Goal: Task Accomplishment & Management: Use online tool/utility

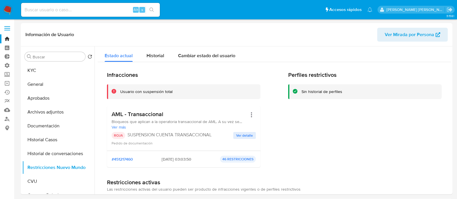
select select "10"
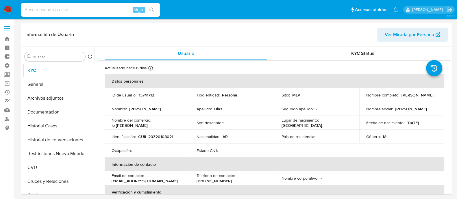
select select "10"
click at [60, 100] on button "Archivos adjuntos" at bounding box center [56, 98] width 68 height 14
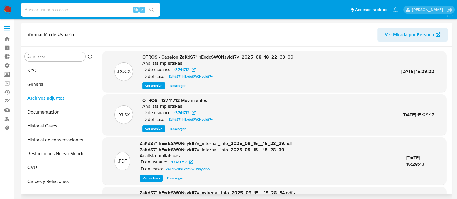
click at [152, 89] on span "Ver archivo" at bounding box center [153, 86] width 17 height 6
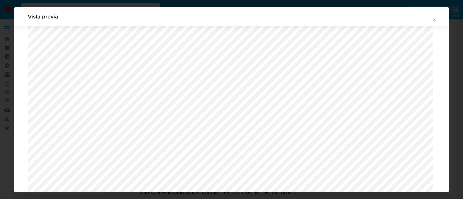
scroll to position [422, 0]
click at [437, 19] on button "Attachment preview" at bounding box center [434, 19] width 13 height 9
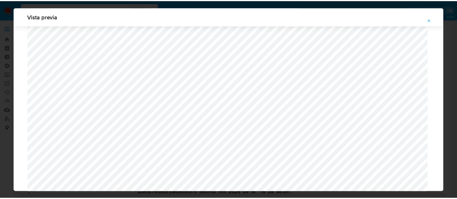
scroll to position [19, 0]
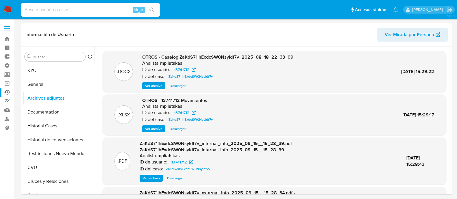
drag, startPoint x: 54, startPoint y: 87, endPoint x: 13, endPoint y: 95, distance: 41.2
click at [53, 86] on button "General" at bounding box center [58, 85] width 72 height 14
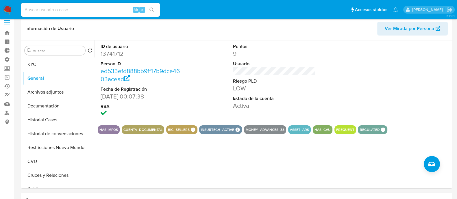
scroll to position [0, 0]
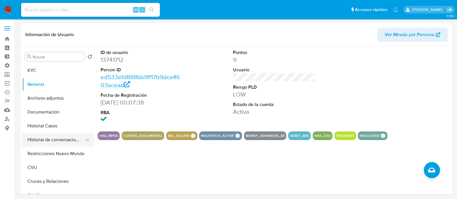
click at [68, 143] on button "Historial de conversaciones" at bounding box center [56, 140] width 68 height 14
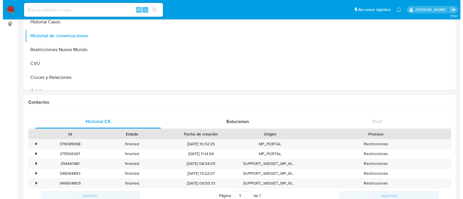
scroll to position [36, 0]
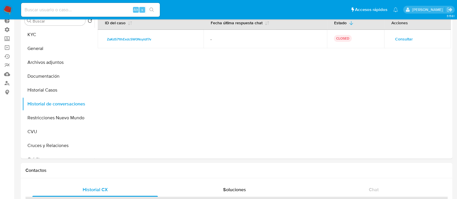
click at [404, 36] on span "Consultar" at bounding box center [404, 39] width 18 height 8
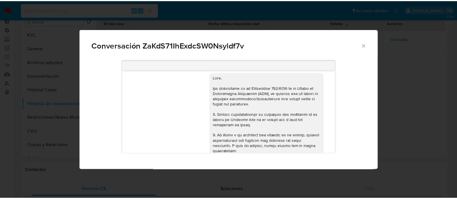
scroll to position [0, 0]
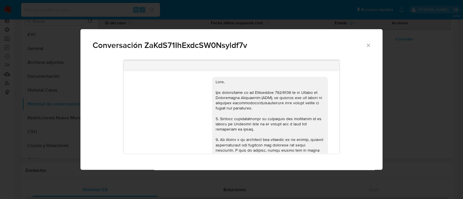
click at [13, 124] on div "Conversación ZaKdS71IhExdcSW0Nsyldf7v 18/08/2025 17:32:22 Hola, Esperamos que t…" at bounding box center [231, 99] width 463 height 199
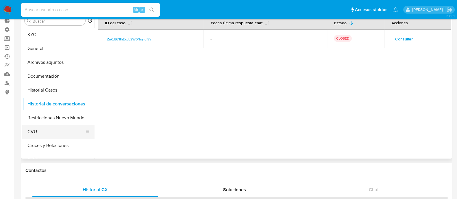
click at [36, 132] on button "CVU" at bounding box center [56, 132] width 68 height 14
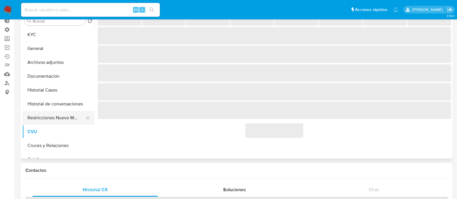
click at [47, 115] on button "Restricciones Nuevo Mundo" at bounding box center [56, 118] width 68 height 14
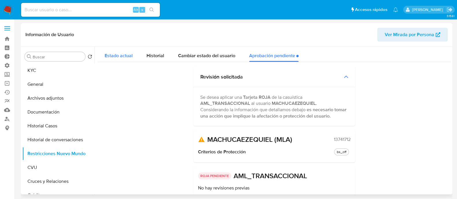
click at [122, 54] on span "Estado actual" at bounding box center [119, 55] width 28 height 7
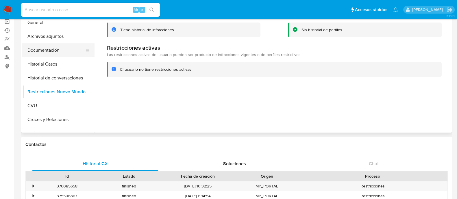
scroll to position [36, 0]
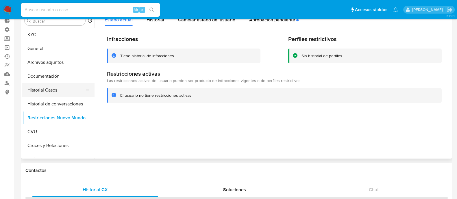
click at [62, 85] on button "Historial Casos" at bounding box center [56, 90] width 68 height 14
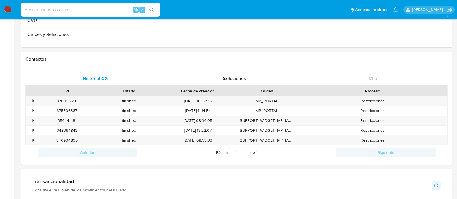
scroll to position [217, 0]
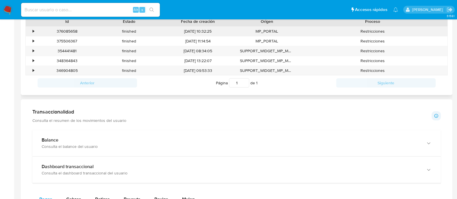
click at [34, 32] on div "•" at bounding box center [31, 32] width 10 height 10
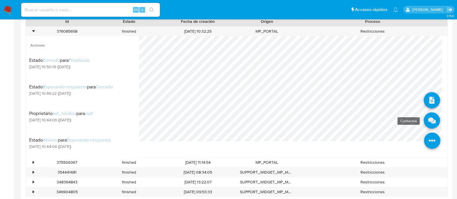
click at [424, 121] on icon at bounding box center [432, 121] width 16 height 16
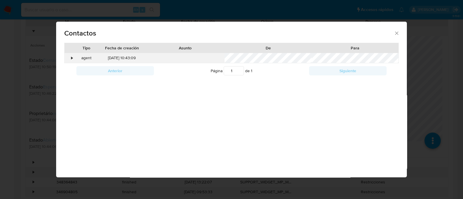
click at [73, 57] on div "•" at bounding box center [71, 58] width 1 height 6
click at [71, 59] on div "•" at bounding box center [71, 58] width 1 height 6
click at [1, 76] on div "Contactos Tipo Fecha de creación Asunto De Para • agent 22/03/2025 10:43:09 Ant…" at bounding box center [231, 99] width 463 height 199
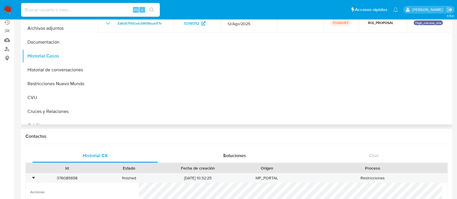
scroll to position [0, 0]
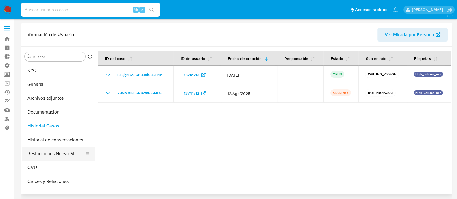
click at [61, 154] on button "Restricciones Nuevo Mundo" at bounding box center [56, 154] width 68 height 14
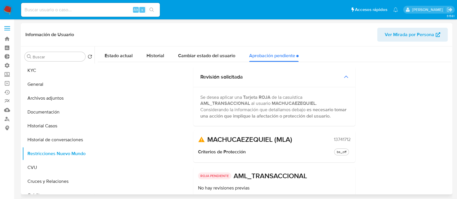
scroll to position [63, 0]
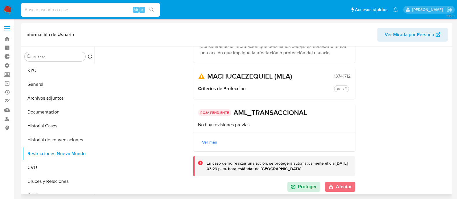
click at [339, 186] on button "Afectar" at bounding box center [340, 187] width 30 height 10
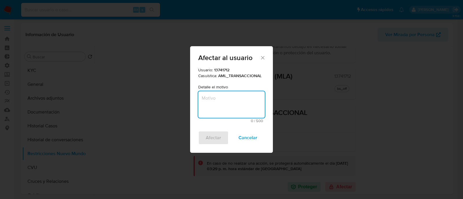
click at [220, 97] on textarea "Motivo" at bounding box center [231, 104] width 67 height 27
type textarea "AML"
click at [211, 137] on span "Afectar" at bounding box center [213, 138] width 15 height 13
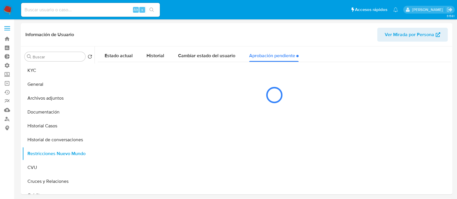
scroll to position [0, 0]
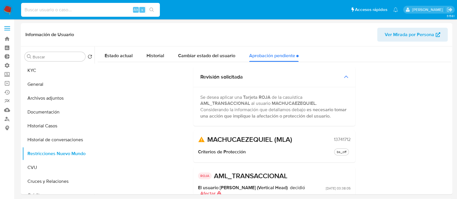
click at [71, 9] on input at bounding box center [90, 10] width 139 height 8
paste input "Uy5fpJfzn1urpUwI2Fh1EmCK"
type input "Uy5fpJfzn1urpUwI2Fh1EmCK"
click at [150, 10] on icon "search-icon" at bounding box center [152, 10] width 5 height 5
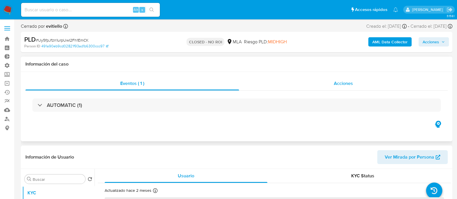
click at [352, 83] on span "Acciones" at bounding box center [343, 83] width 19 height 7
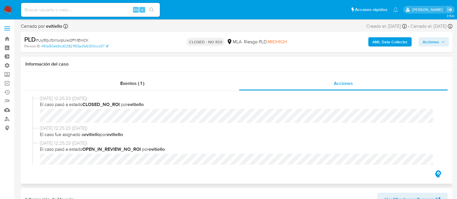
select select "10"
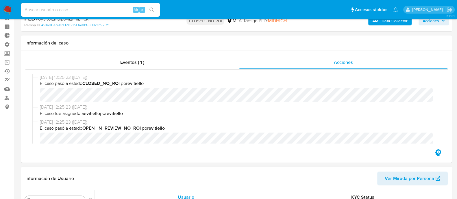
scroll to position [108, 0]
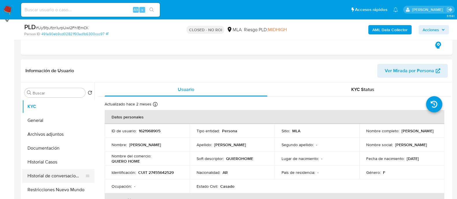
click at [67, 175] on button "Historial de conversaciones" at bounding box center [56, 176] width 68 height 14
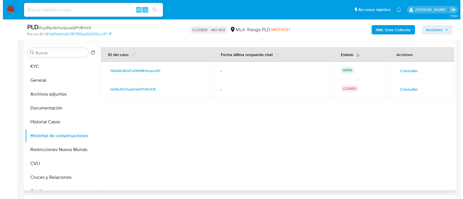
scroll to position [144, 0]
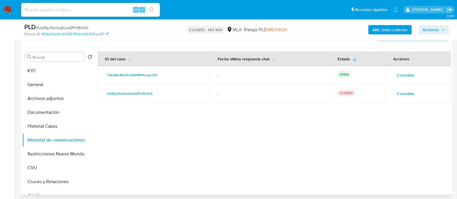
click at [397, 72] on span "Consultar" at bounding box center [406, 75] width 18 height 8
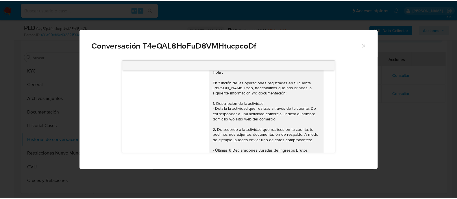
scroll to position [0, 0]
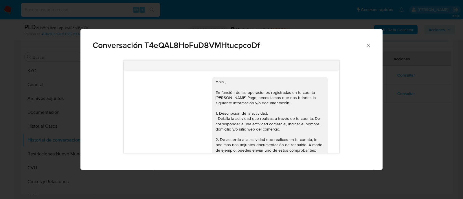
click at [400, 116] on div "Conversación T4eQAL8HoFuD8VMHtucpcoDf Hola , En función de las operaciones regi…" at bounding box center [231, 99] width 463 height 199
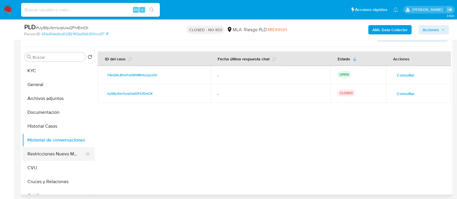
drag, startPoint x: 43, startPoint y: 156, endPoint x: 0, endPoint y: 170, distance: 44.7
click at [42, 156] on button "Restricciones Nuevo Mundo" at bounding box center [58, 154] width 72 height 14
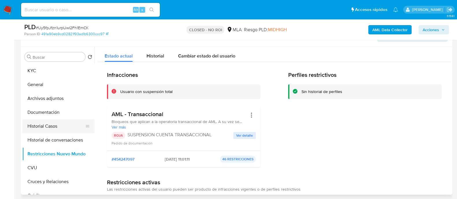
click at [67, 126] on button "Historial Casos" at bounding box center [56, 126] width 68 height 14
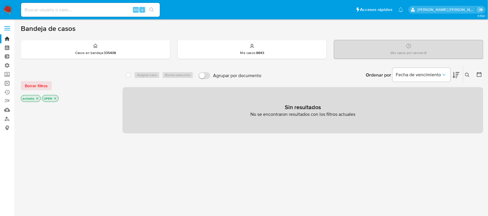
click at [10, 82] on link "Operaciones masivas" at bounding box center [34, 83] width 69 height 9
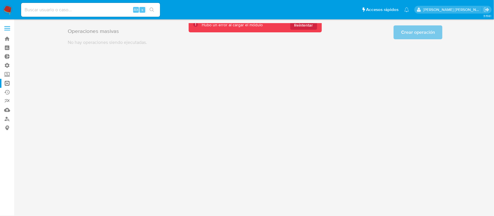
click at [306, 27] on span "Reintentar" at bounding box center [303, 25] width 19 height 9
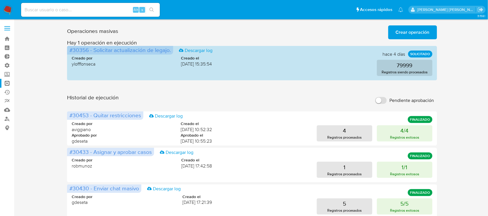
click at [408, 30] on span "Crear operación" at bounding box center [413, 32] width 34 height 13
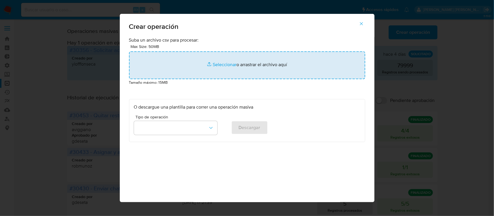
click at [198, 70] on input "file" at bounding box center [247, 65] width 236 height 28
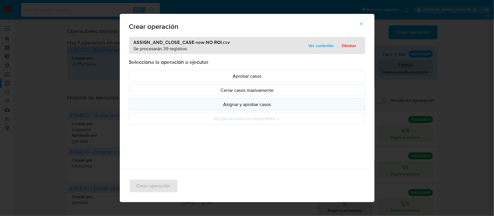
click at [254, 106] on p "Asignar y aprobar casos" at bounding box center [247, 104] width 226 height 7
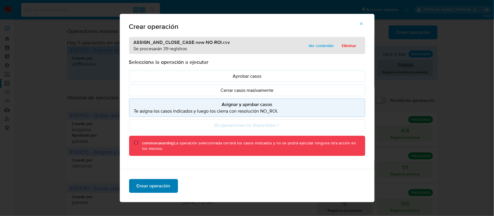
click at [153, 185] on span "Crear operación" at bounding box center [154, 186] width 34 height 13
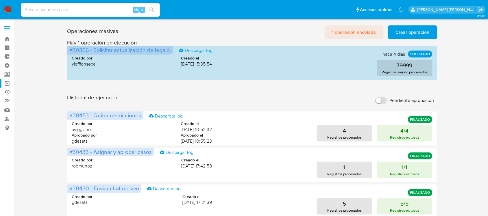
click at [367, 31] on span "1 operación encolada" at bounding box center [354, 32] width 44 height 13
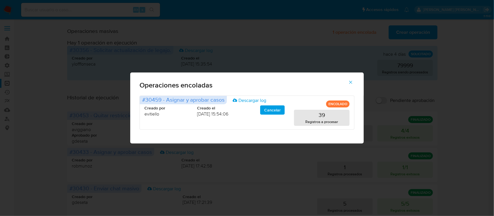
click at [352, 83] on icon "button" at bounding box center [350, 82] width 3 height 3
